Goal: Task Accomplishment & Management: Manage account settings

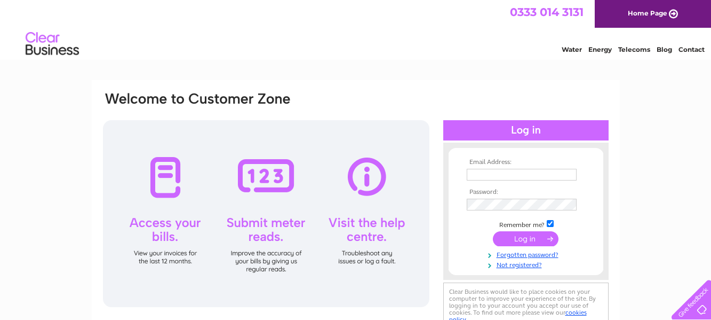
type input "bloomandwakegarage@gmail.com"
click at [524, 239] on input "submit" at bounding box center [526, 238] width 66 height 15
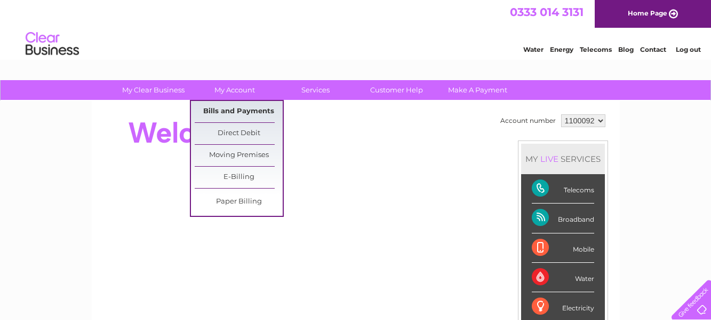
click at [235, 110] on link "Bills and Payments" at bounding box center [239, 111] width 88 height 21
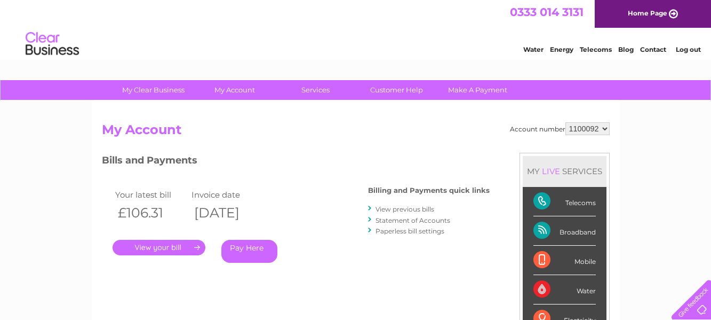
click at [153, 243] on link "." at bounding box center [159, 247] width 93 height 15
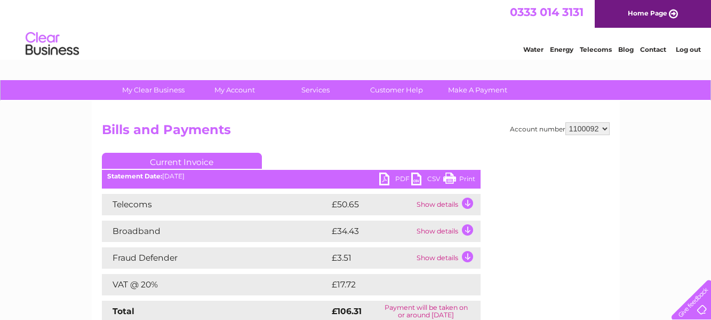
click at [397, 177] on link "PDF" at bounding box center [395, 179] width 32 height 15
